Goal: Information Seeking & Learning: Check status

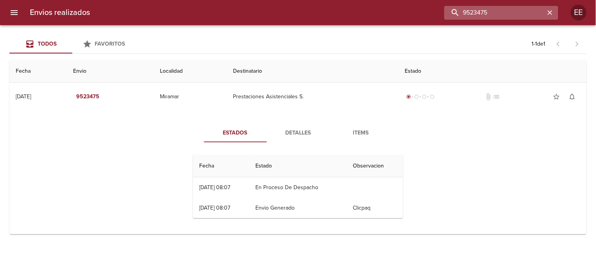
click at [507, 11] on input "9523475" at bounding box center [494, 13] width 101 height 14
paste input "29210969"
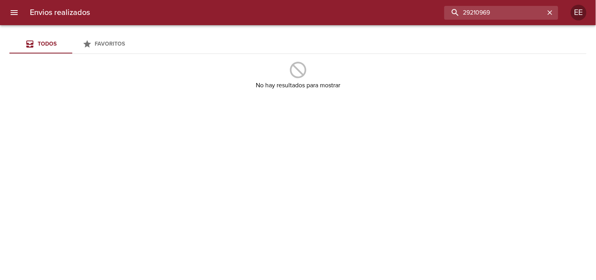
drag, startPoint x: 496, startPoint y: 14, endPoint x: 370, endPoint y: 13, distance: 125.7
click at [370, 13] on div "29210969" at bounding box center [327, 13] width 462 height 14
paste input "[PERSON_NAME] De [PERSON_NAME]"
type input "[PERSON_NAME] De [PERSON_NAME]"
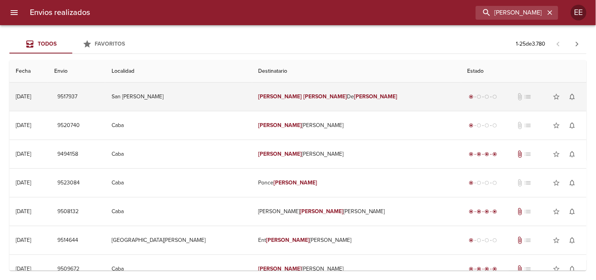
click at [303, 97] on em "[PERSON_NAME]" at bounding box center [325, 96] width 44 height 7
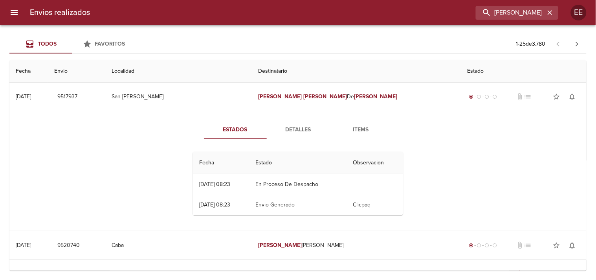
click at [292, 131] on span "Detalles" at bounding box center [297, 130] width 53 height 10
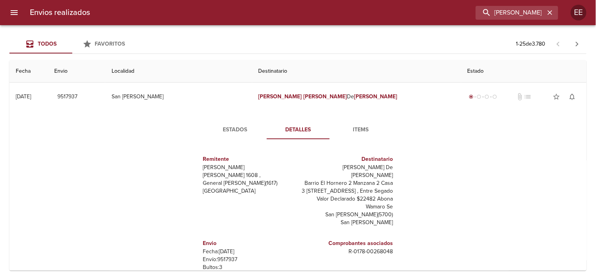
click at [222, 255] on p "Envío: 9517937" at bounding box center [249, 259] width 92 height 8
copy p "9517937"
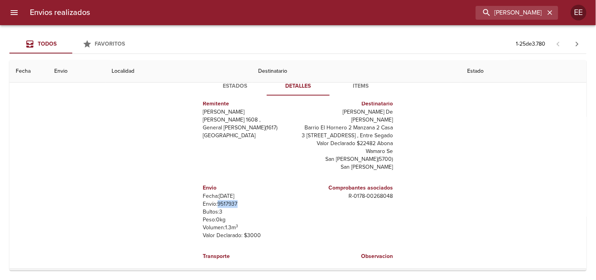
scroll to position [87, 0]
